Goal: Transaction & Acquisition: Purchase product/service

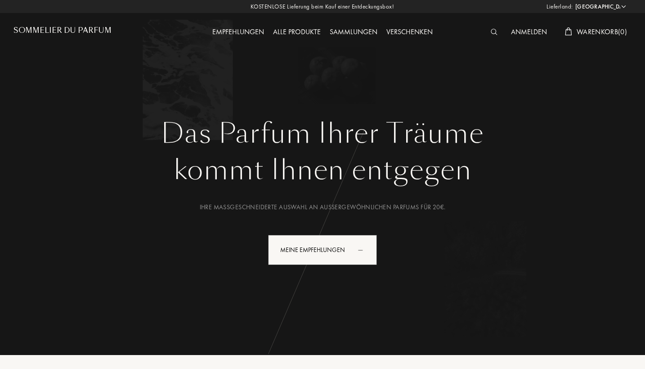
select select "DE"
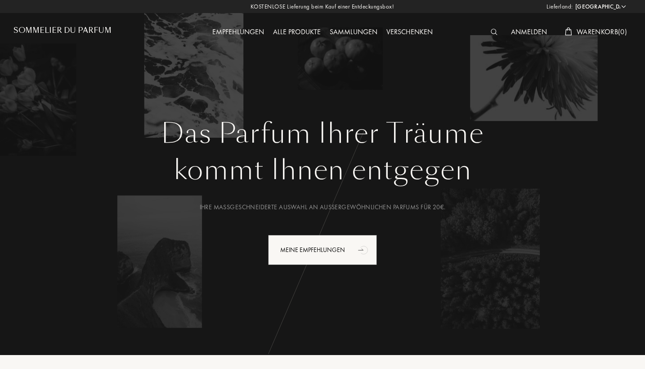
click at [486, 34] on div at bounding box center [496, 33] width 20 height 12
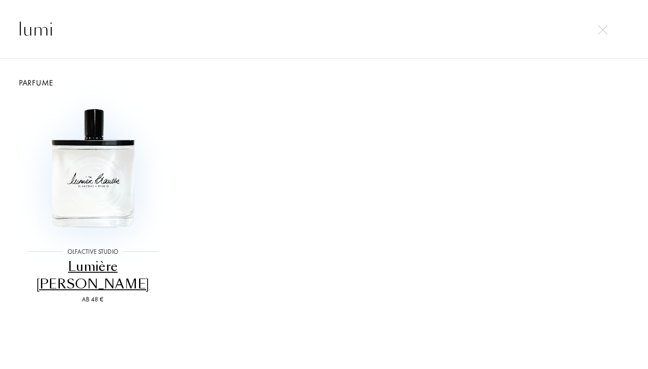
type input "lumi"
click at [125, 172] on img at bounding box center [92, 168] width 139 height 139
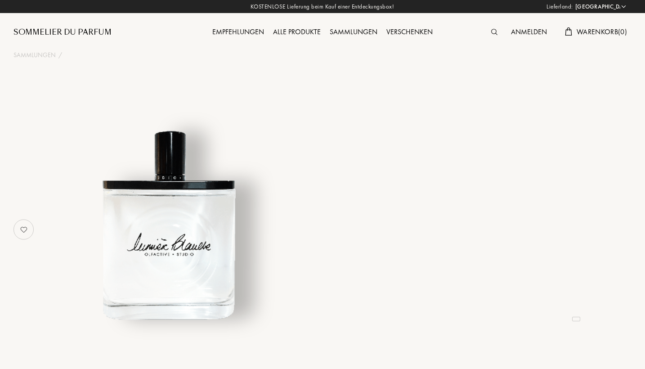
select select "DE"
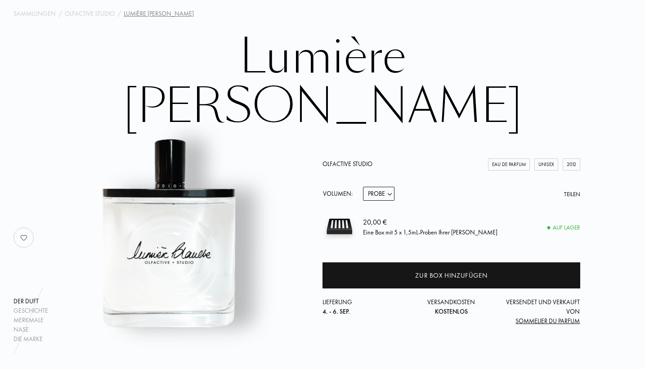
scroll to position [42, 0]
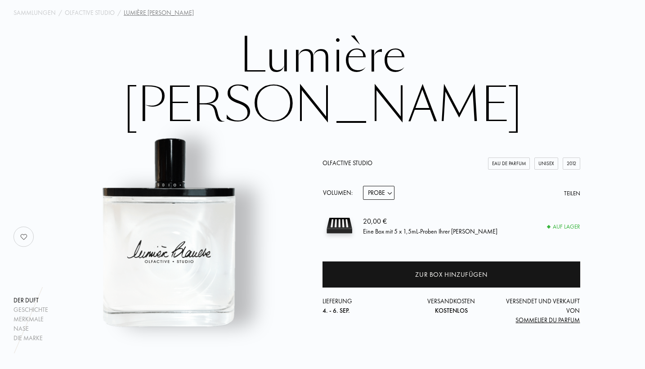
select select "1"
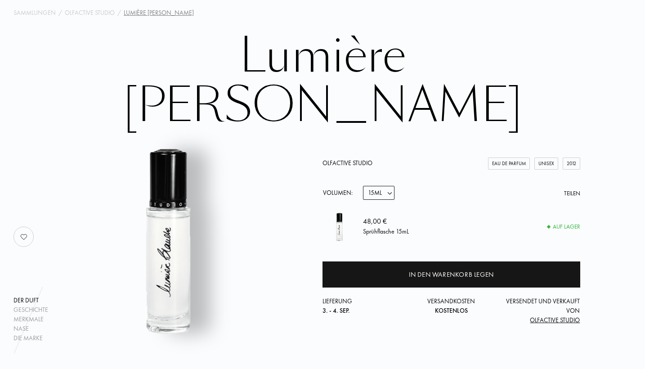
select select "2"
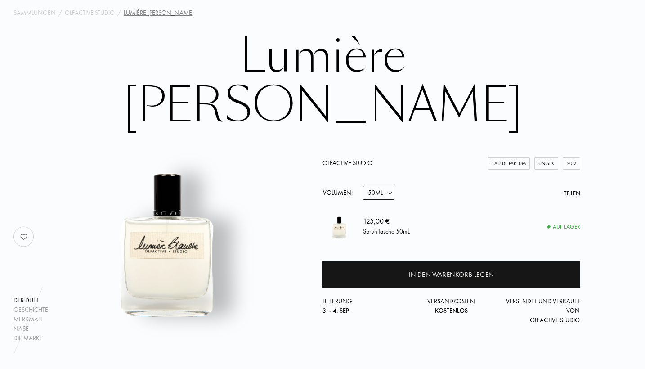
select select "1"
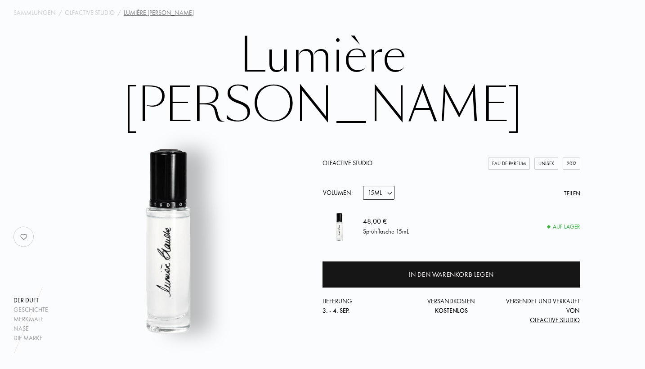
scroll to position [40, 0]
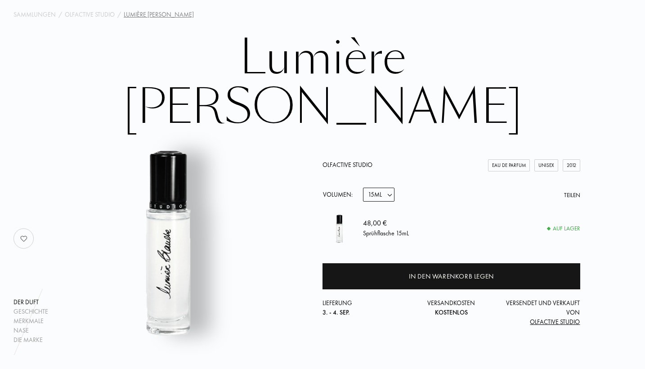
select select "2"
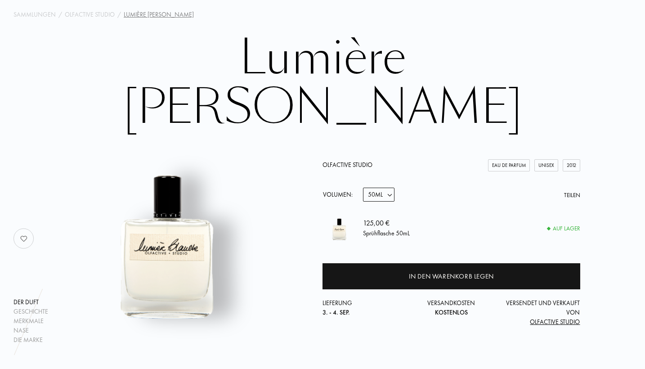
select select "1"
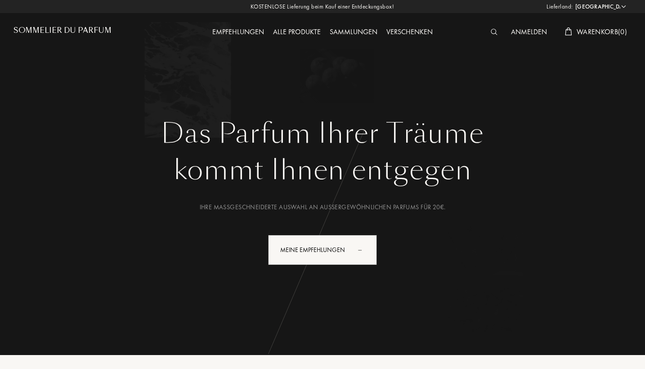
select select "DE"
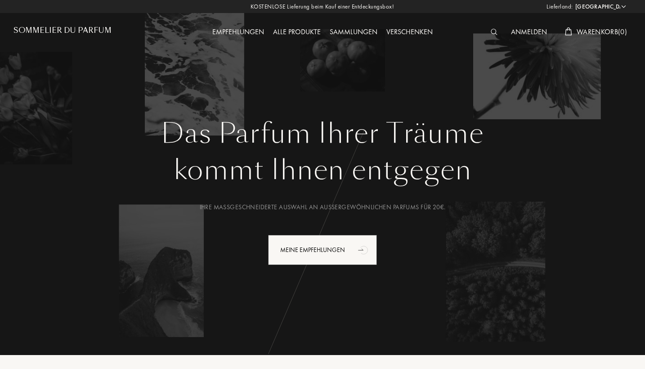
click at [493, 33] on img at bounding box center [494, 32] width 7 height 6
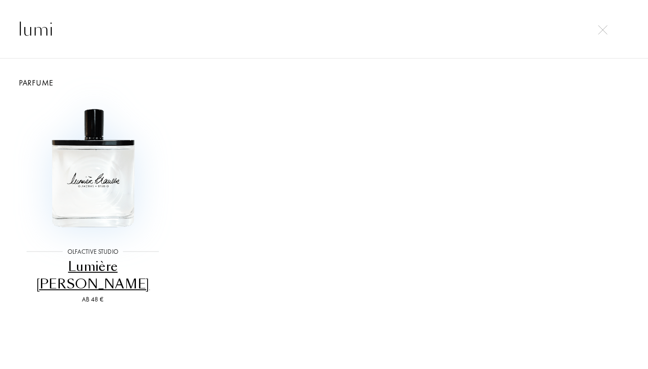
type input "lumi"
click at [120, 205] on img at bounding box center [92, 168] width 139 height 139
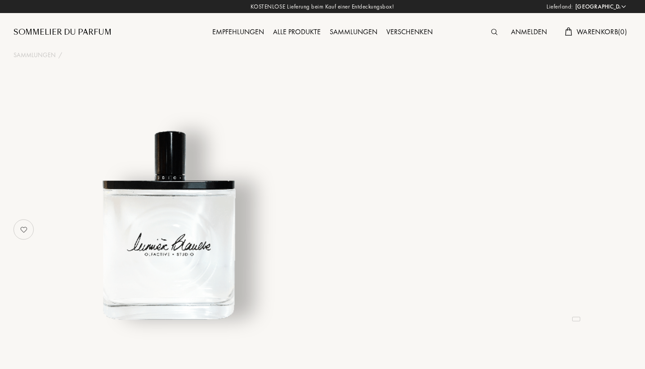
select select "DE"
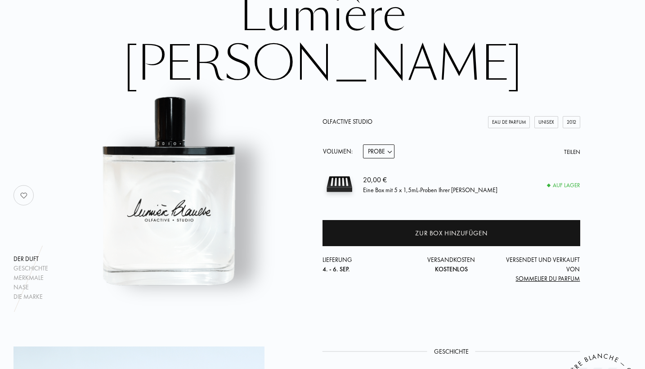
scroll to position [83, 0]
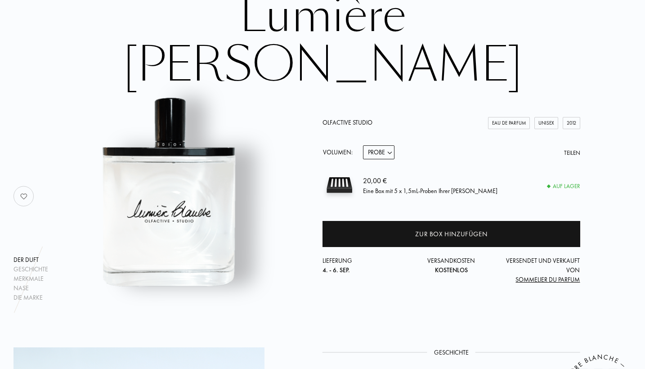
select select "1"
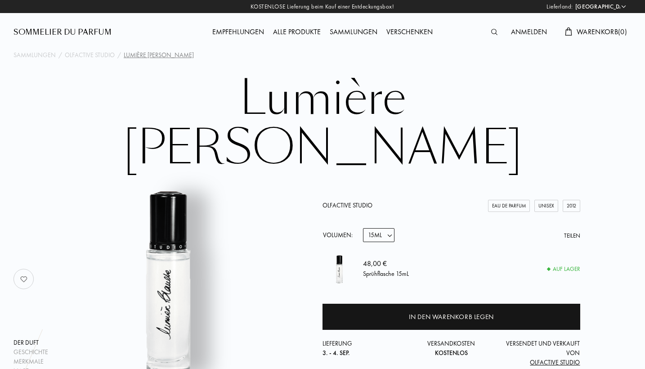
scroll to position [0, 0]
select select "2"
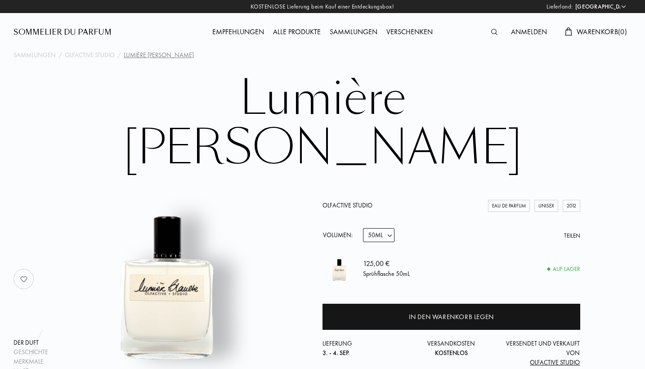
select select "3"
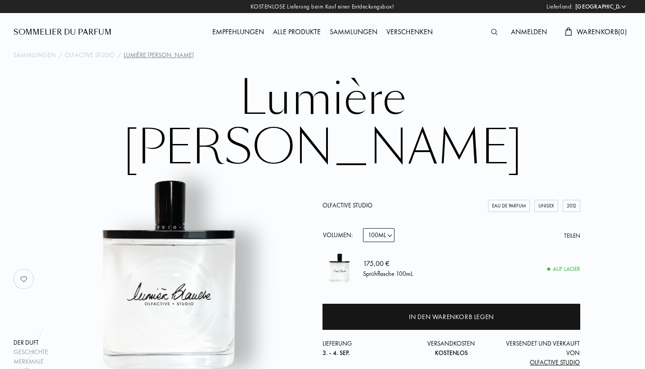
select select "2"
